Goal: Task Accomplishment & Management: Manage account settings

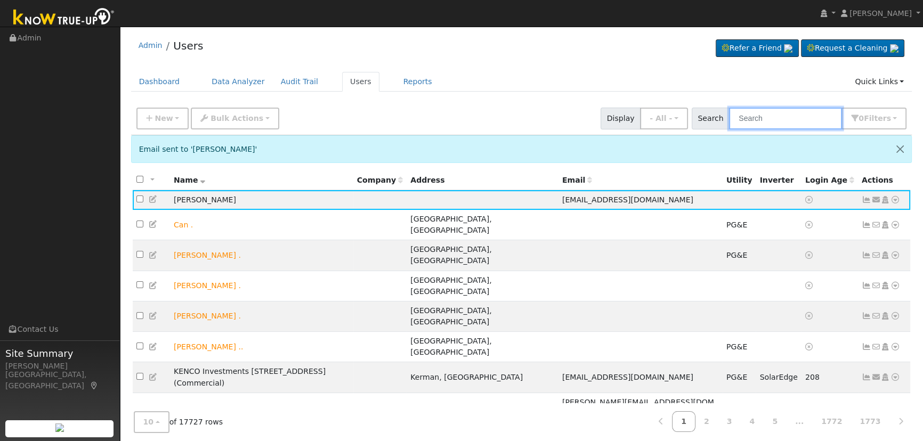
click at [782, 113] on input "text" at bounding box center [785, 119] width 113 height 22
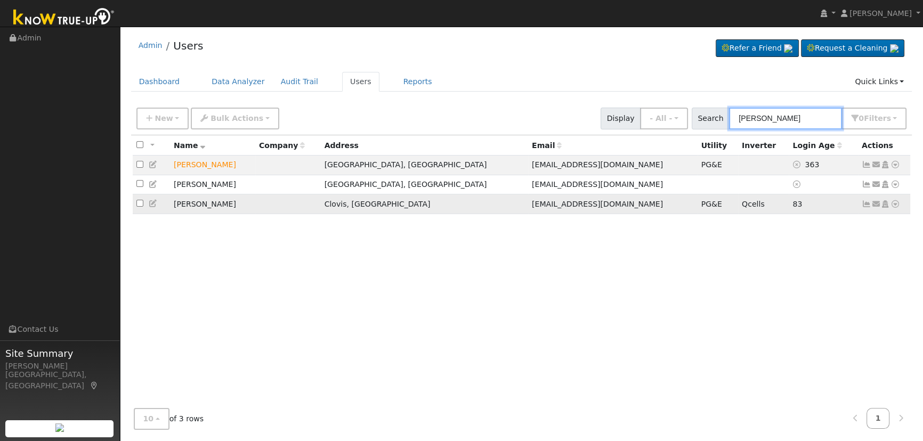
type input "[PERSON_NAME]"
click at [864, 205] on icon at bounding box center [866, 203] width 10 height 7
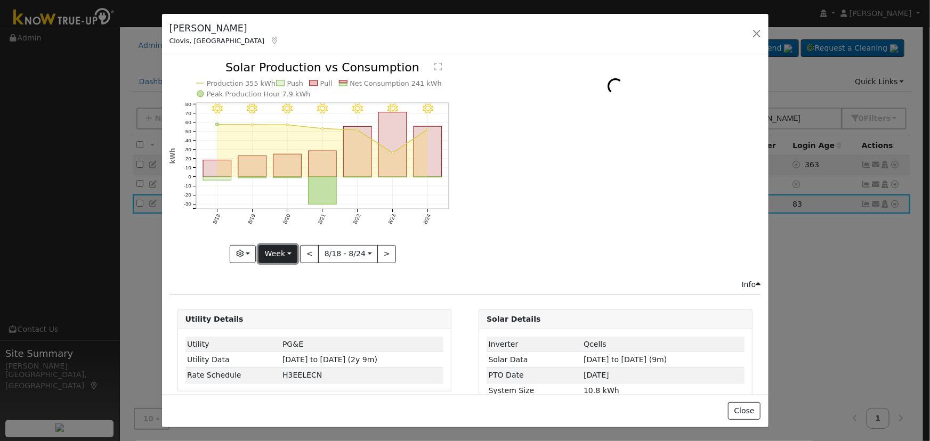
click at [277, 254] on button "Week" at bounding box center [277, 254] width 39 height 18
drag, startPoint x: 280, startPoint y: 274, endPoint x: 247, endPoint y: 250, distance: 40.7
click at [279, 274] on link "Day" at bounding box center [296, 275] width 74 height 15
type input "[DATE]"
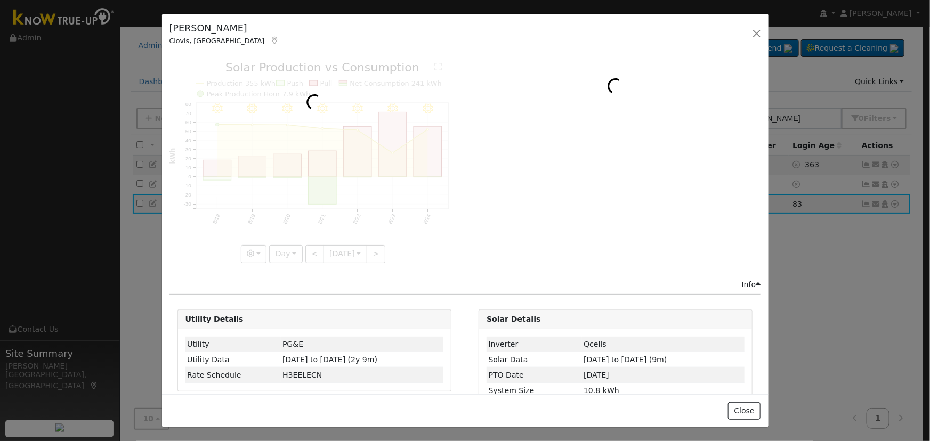
click at [246, 248] on div at bounding box center [314, 162] width 290 height 201
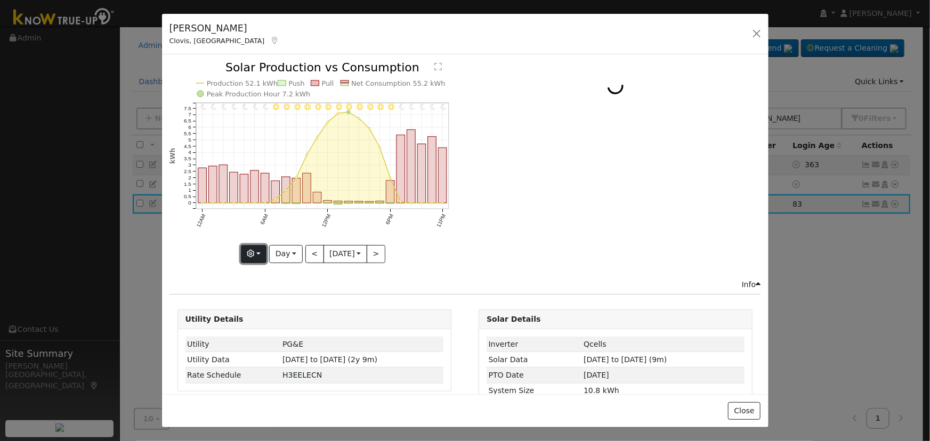
click at [250, 252] on icon "button" at bounding box center [250, 253] width 7 height 7
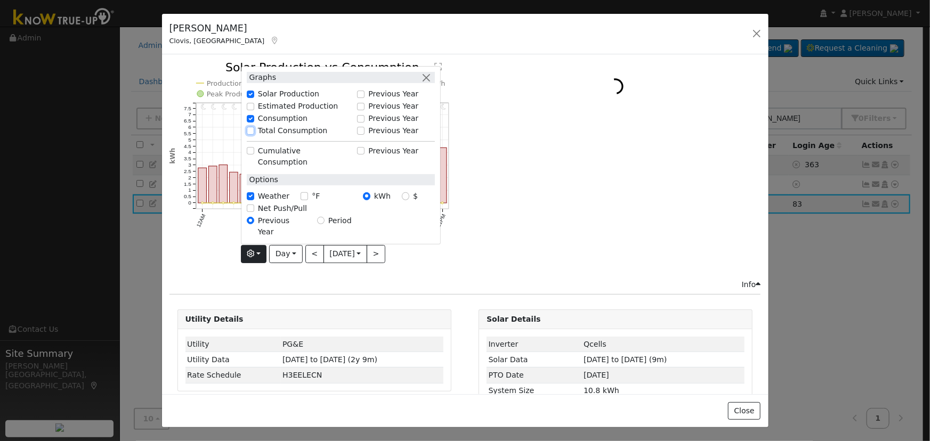
click at [250, 134] on input "Total Consumption" at bounding box center [250, 130] width 7 height 7
checkbox input "true"
click at [422, 83] on button "button" at bounding box center [426, 77] width 11 height 11
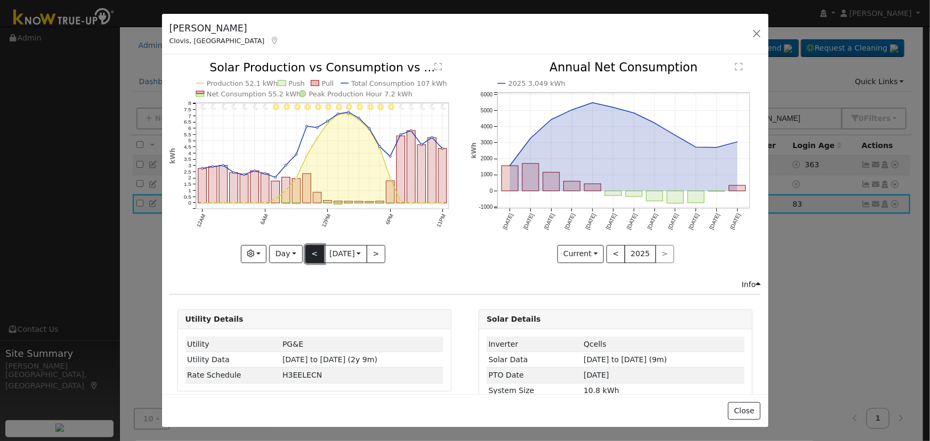
click at [311, 254] on button "<" at bounding box center [314, 254] width 19 height 18
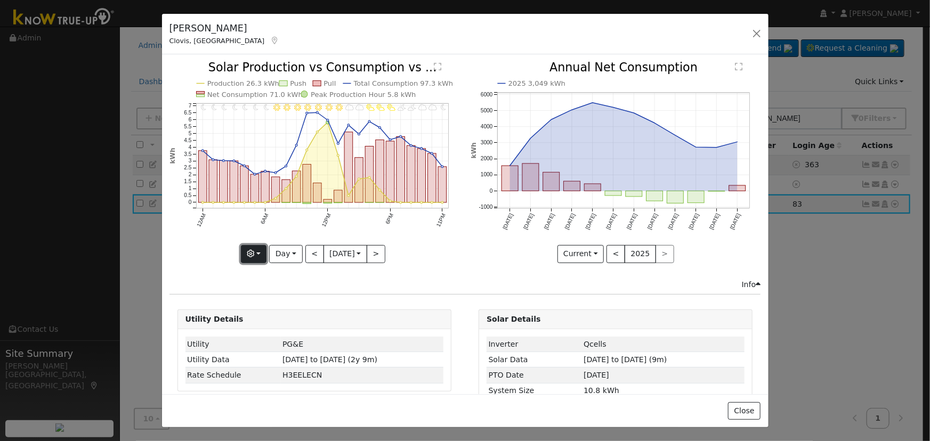
click at [257, 245] on button "button" at bounding box center [254, 254] width 26 height 18
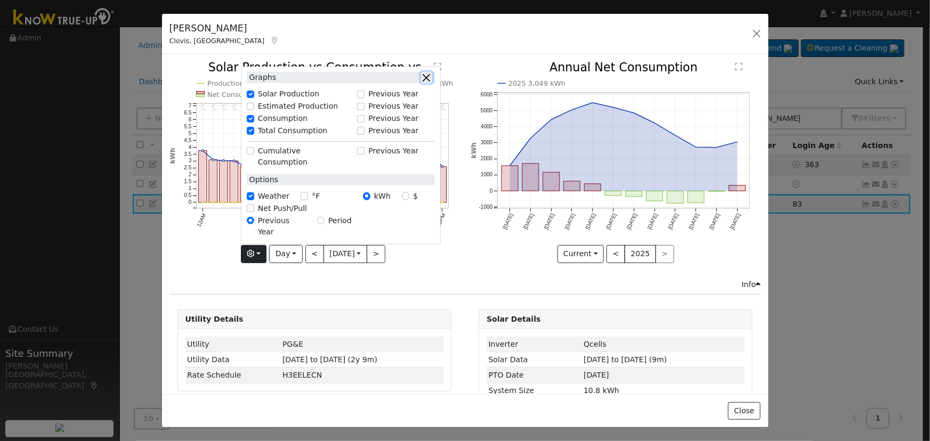
click at [424, 83] on button "button" at bounding box center [426, 77] width 11 height 11
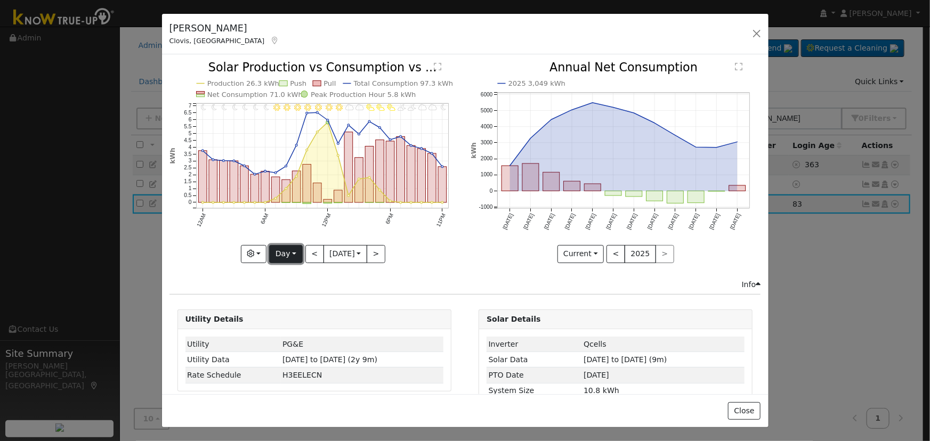
click at [292, 245] on button "Day" at bounding box center [285, 254] width 33 height 18
click at [297, 317] on link "Year" at bounding box center [307, 320] width 74 height 15
type input "[DATE]"
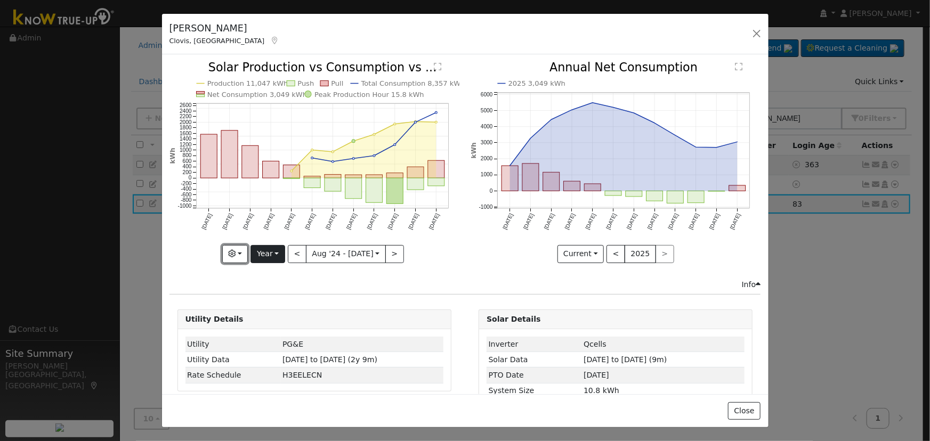
drag, startPoint x: 246, startPoint y: 247, endPoint x: 260, endPoint y: 259, distance: 18.8
click at [246, 247] on button "button" at bounding box center [235, 254] width 26 height 18
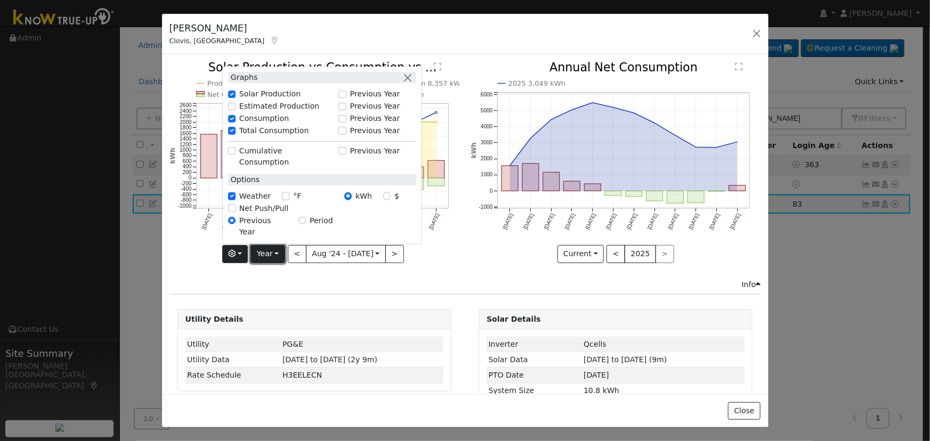
click at [277, 249] on button "Year" at bounding box center [267, 254] width 34 height 18
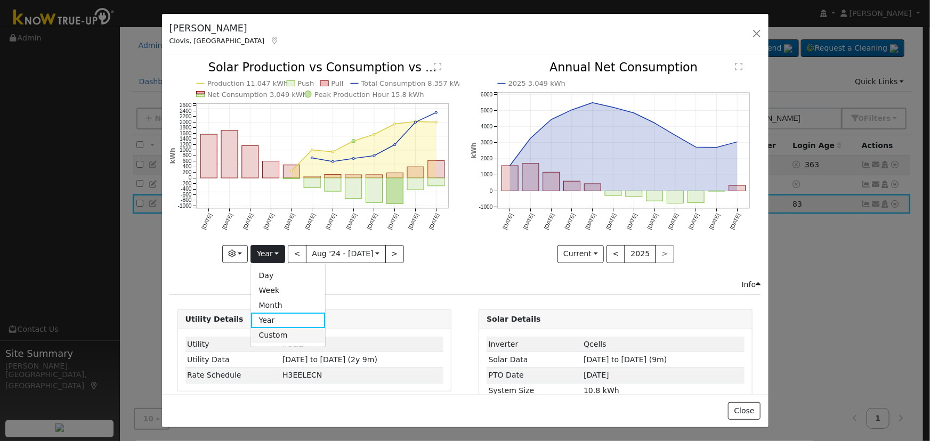
click at [278, 331] on link "Custom" at bounding box center [288, 335] width 74 height 15
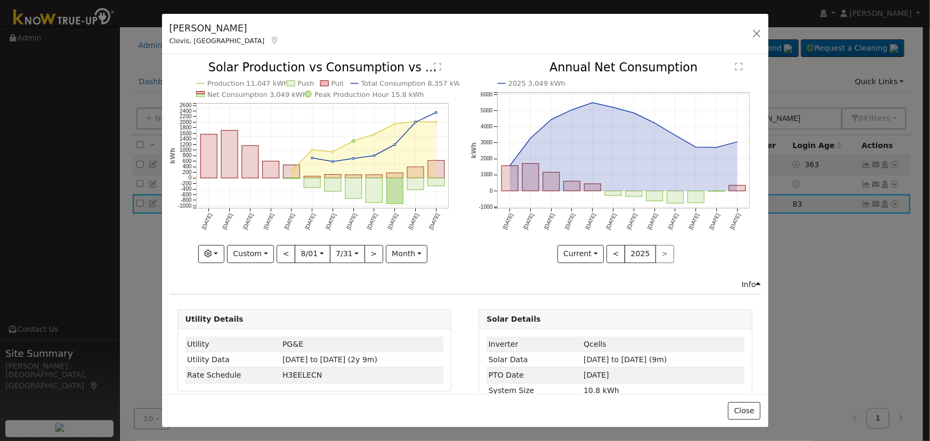
click at [312, 253] on body "[PERSON_NAME] Green Profile My Company Help Center Terms Of Service See What's …" at bounding box center [465, 235] width 930 height 417
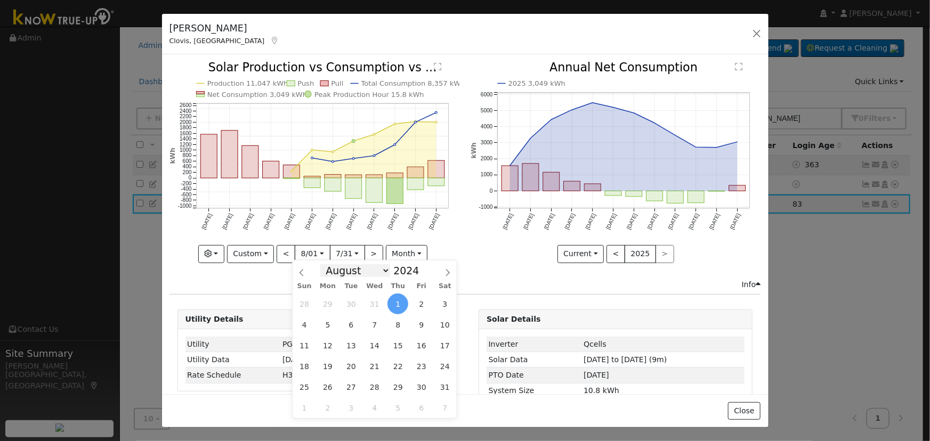
click at [374, 266] on select "January February March April May June July August September October November De…" at bounding box center [355, 270] width 70 height 13
select select "0"
click at [329, 264] on select "January February March April May June July August September October November De…" at bounding box center [355, 270] width 70 height 13
click at [410, 271] on input "2024" at bounding box center [409, 271] width 38 height 12
click at [421, 268] on span at bounding box center [424, 268] width 7 height 6
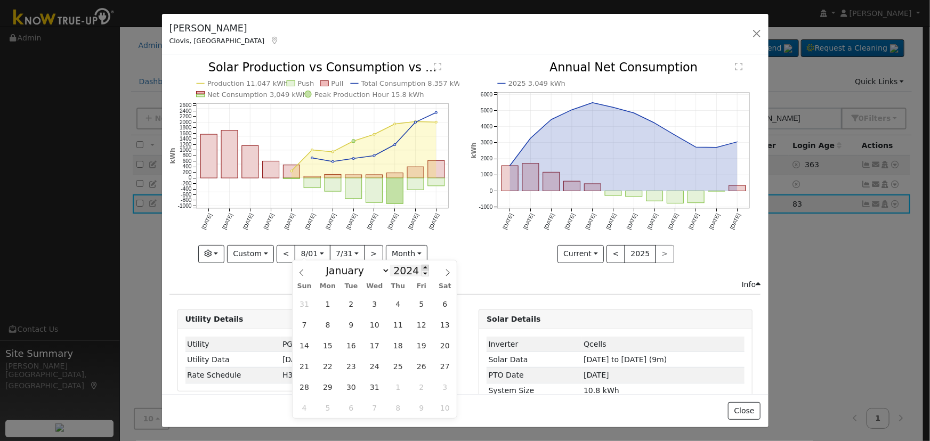
type input "2025"
click at [379, 306] on span "1" at bounding box center [374, 304] width 21 height 21
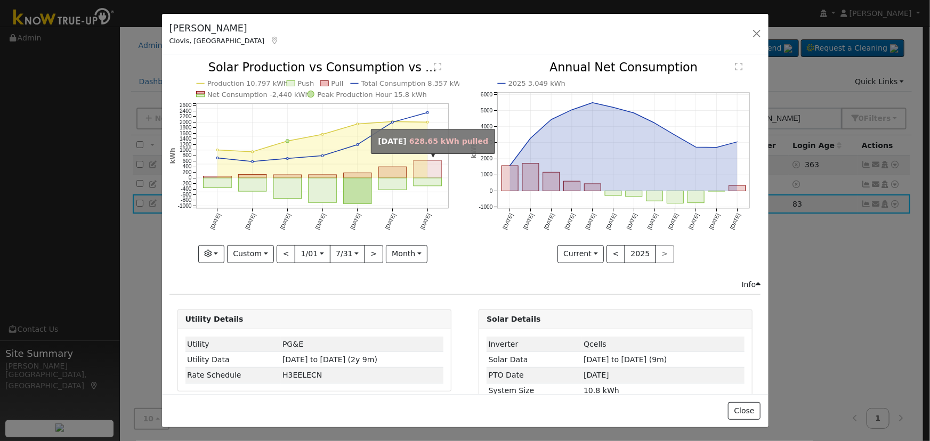
click at [427, 174] on rect "onclick=""" at bounding box center [427, 170] width 28 height 18
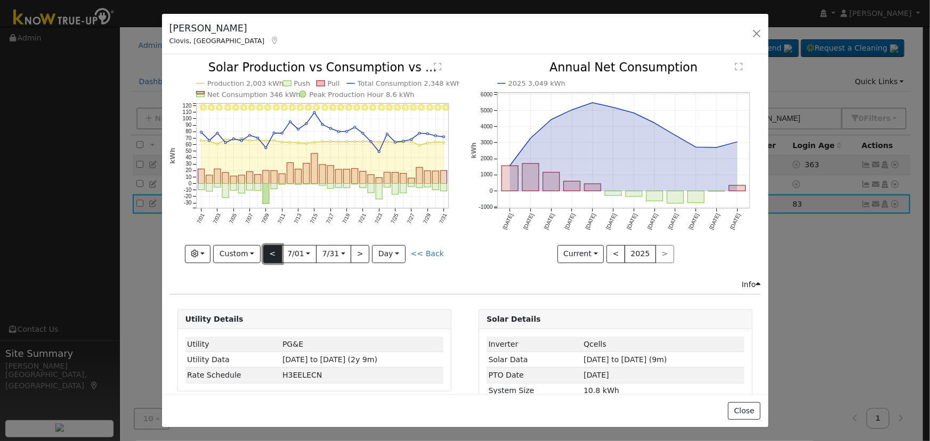
click at [268, 250] on button "<" at bounding box center [272, 254] width 19 height 18
type input "[DATE]"
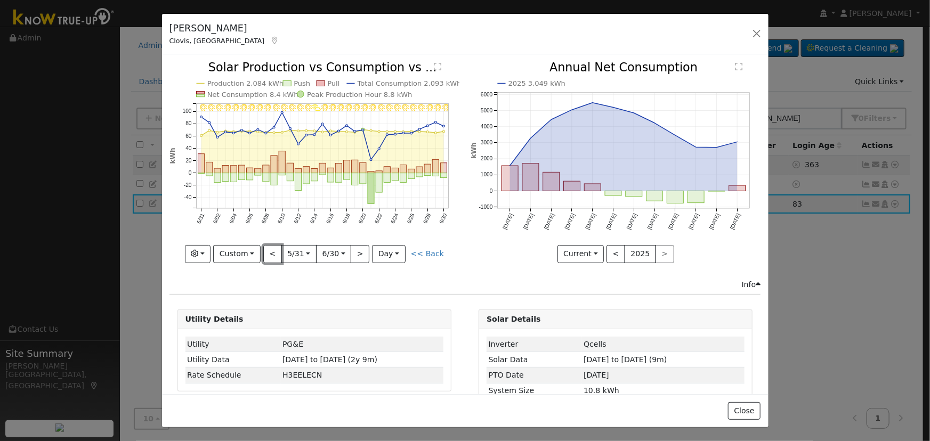
click at [268, 250] on button "<" at bounding box center [272, 254] width 19 height 18
type input "[DATE]"
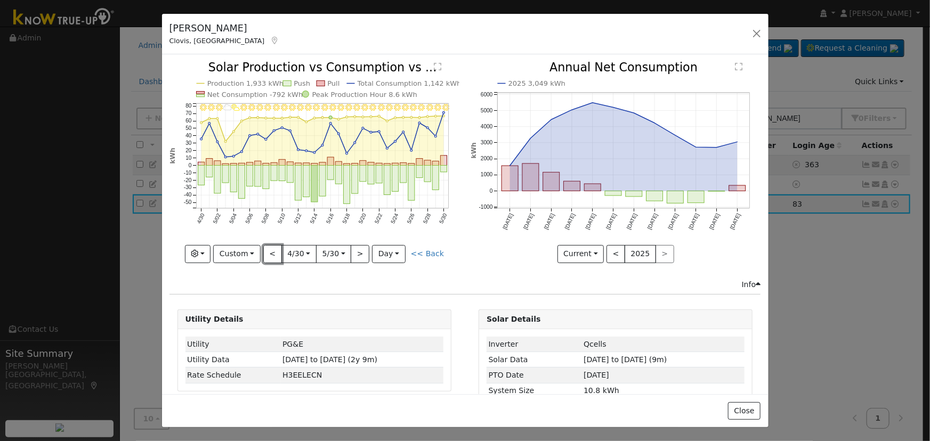
click at [268, 250] on button "<" at bounding box center [272, 254] width 19 height 18
type input "[DATE]"
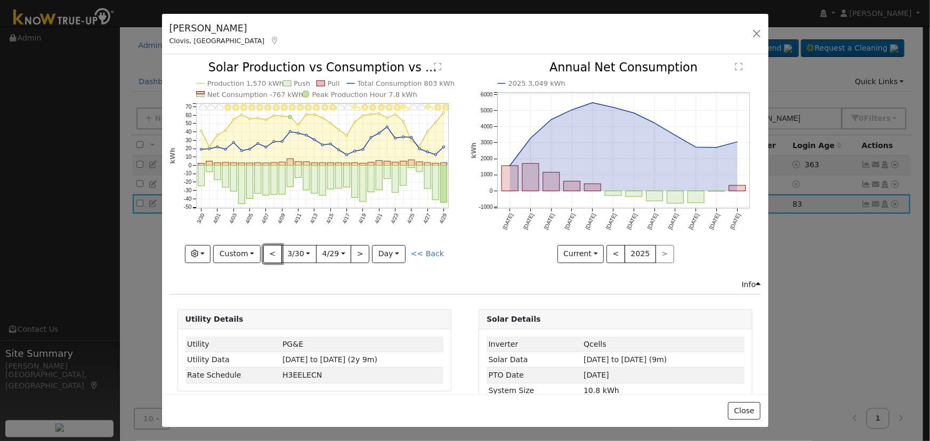
click at [270, 253] on button "<" at bounding box center [272, 254] width 19 height 18
type input "[DATE]"
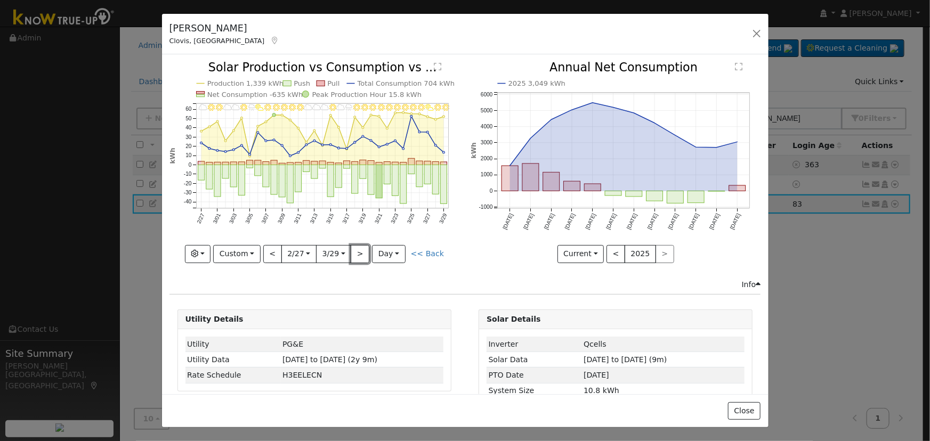
click at [356, 246] on button ">" at bounding box center [360, 254] width 19 height 18
type input "[DATE]"
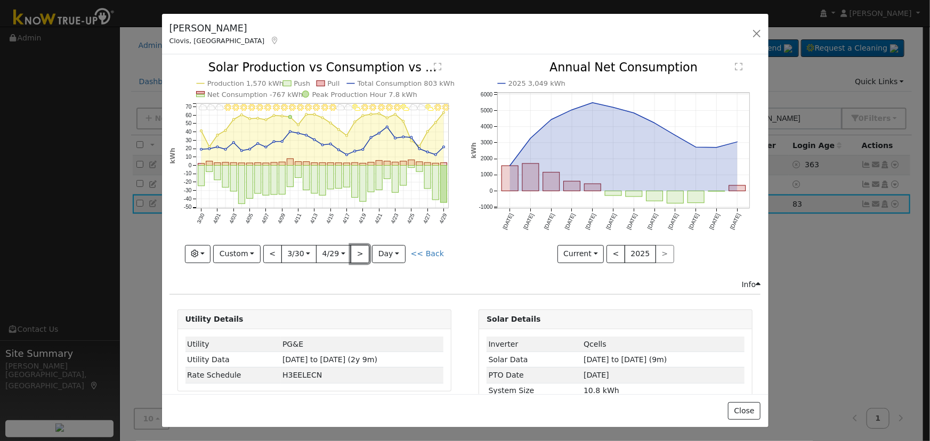
click at [356, 246] on button ">" at bounding box center [360, 254] width 19 height 18
type input "[DATE]"
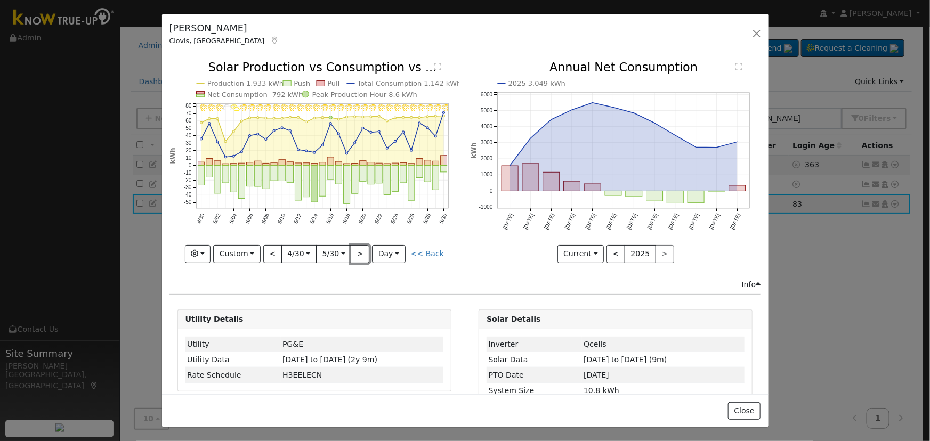
click at [355, 246] on button ">" at bounding box center [360, 254] width 19 height 18
type input "[DATE]"
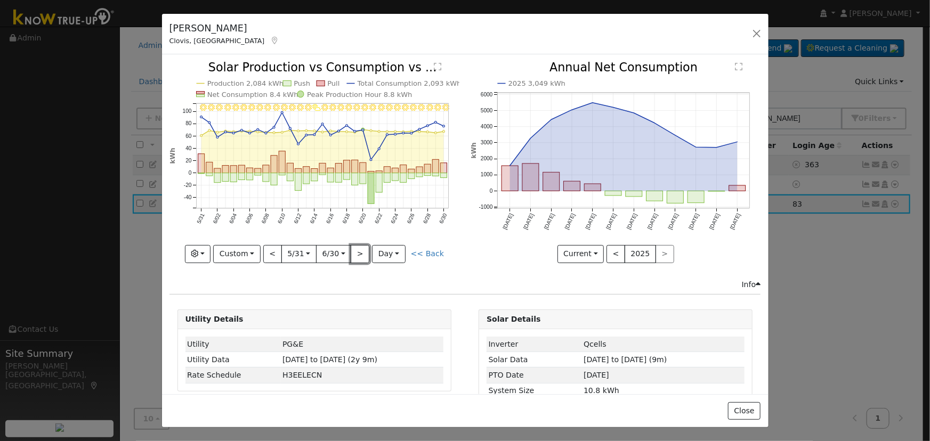
click at [355, 247] on button ">" at bounding box center [360, 254] width 19 height 18
type input "[DATE]"
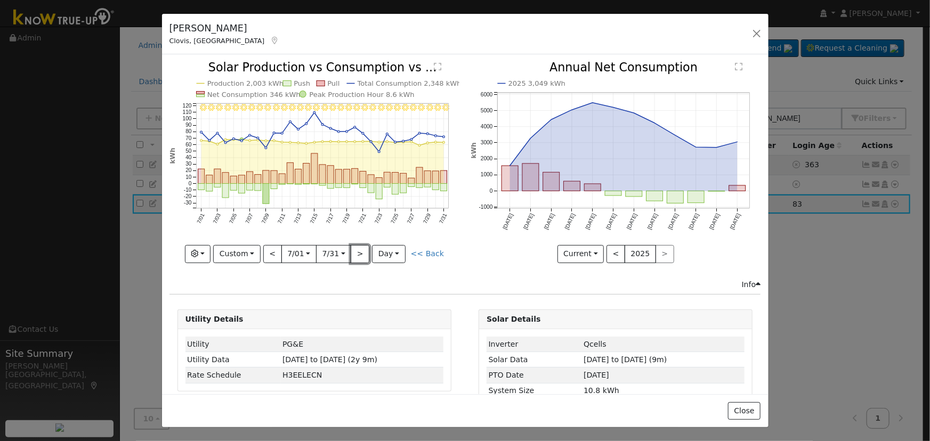
click at [355, 247] on button ">" at bounding box center [360, 254] width 19 height 18
type input "[DATE]"
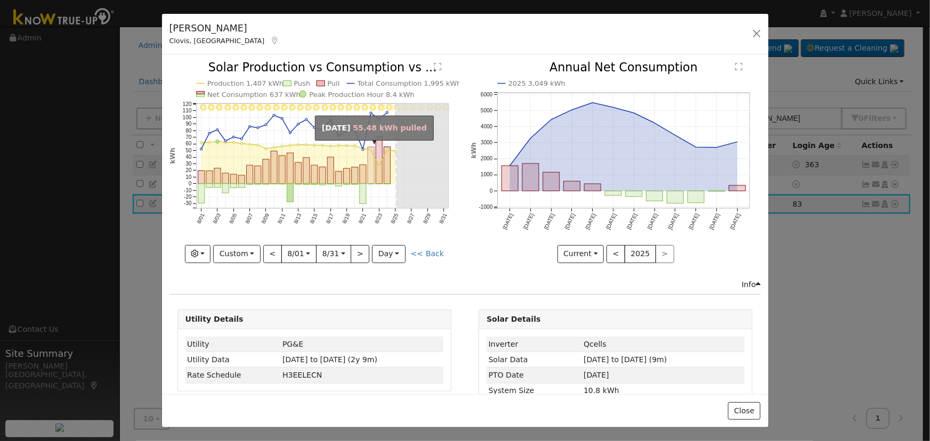
click at [368, 173] on rect "onclick=""" at bounding box center [371, 165] width 6 height 37
type input "[DATE]"
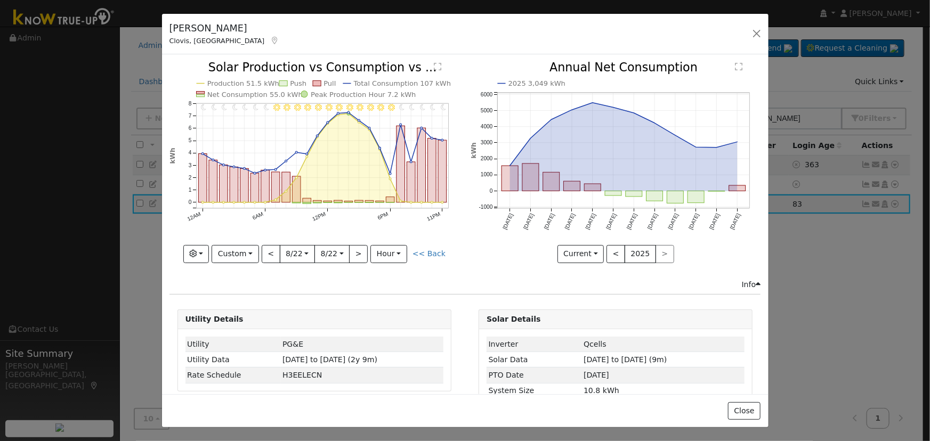
click at [450, 126] on icon "11PM - Clear 10PM - Clear 9PM - Clear 8PM - Clear 7PM - Clear 6PM - Clear 5PM -…" at bounding box center [314, 162] width 290 height 200
